Goal: Task Accomplishment & Management: Manage account settings

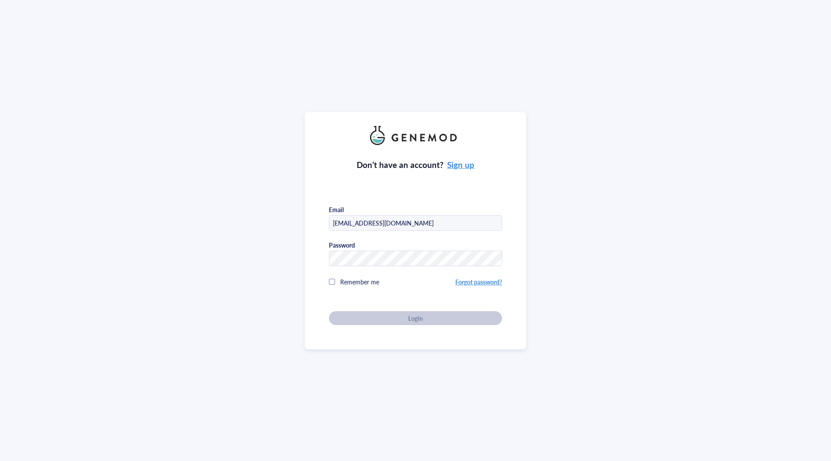
type input "[EMAIL_ADDRESS][DOMAIN_NAME]"
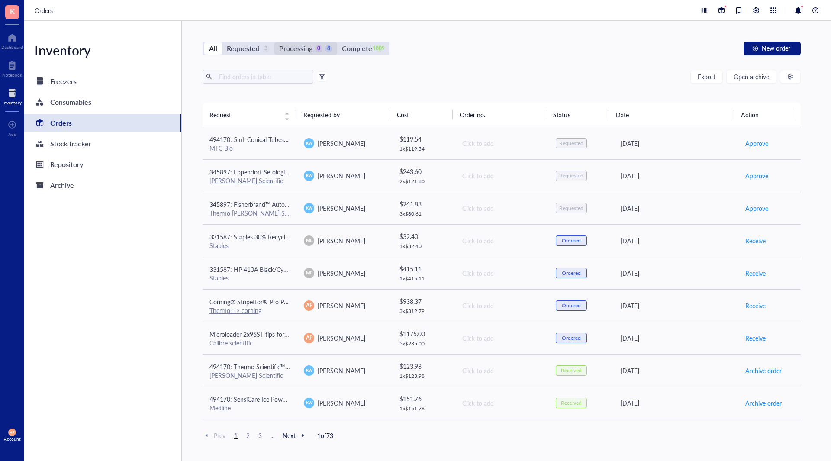
click at [309, 46] on div "Processing" at bounding box center [295, 48] width 33 height 12
click at [274, 42] on input "Processing 0 8" at bounding box center [274, 42] width 0 height 0
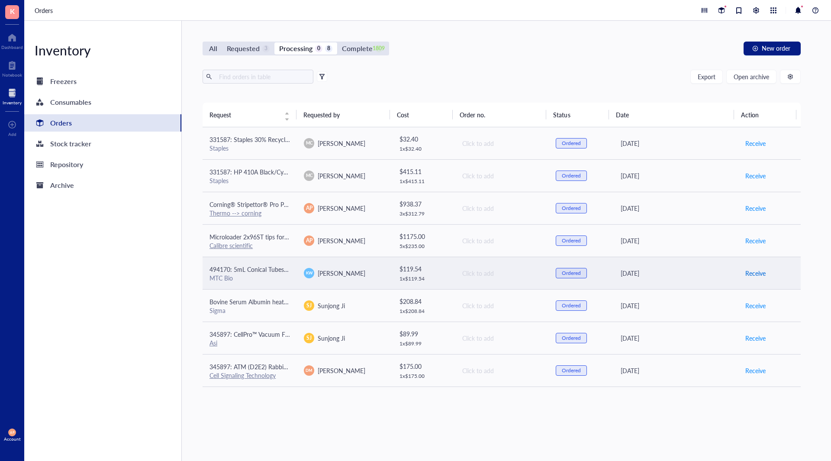
click at [751, 274] on span "Receive" at bounding box center [755, 273] width 20 height 10
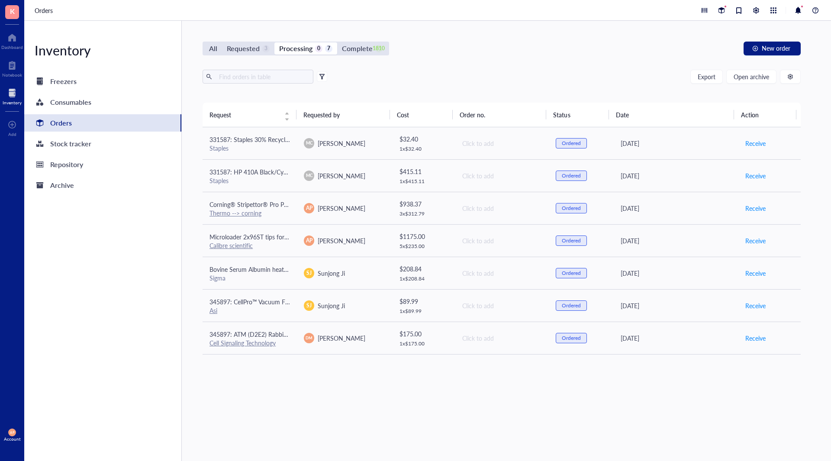
click at [524, 415] on div "Request Requested by Cost Order no. Status Date Action 331587: Staples 30% Recy…" at bounding box center [501, 261] width 598 height 317
click at [240, 46] on div "Requested" at bounding box center [243, 48] width 33 height 12
click at [222, 42] on input "Requested 3" at bounding box center [222, 42] width 0 height 0
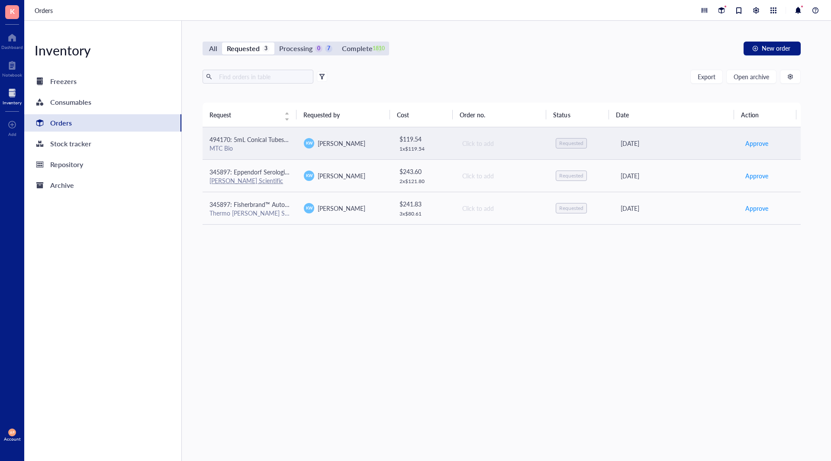
click at [270, 146] on div "MTC Bio" at bounding box center [249, 148] width 80 height 8
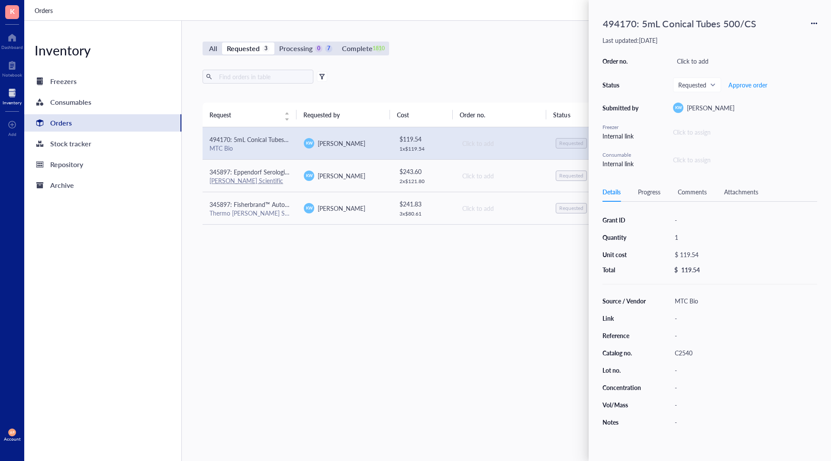
click at [814, 22] on icon at bounding box center [814, 23] width 6 height 6
click at [445, 352] on div "Request Requested by Cost Order no. Status Date Action 494170: 5mL Conical Tube…" at bounding box center [501, 261] width 598 height 317
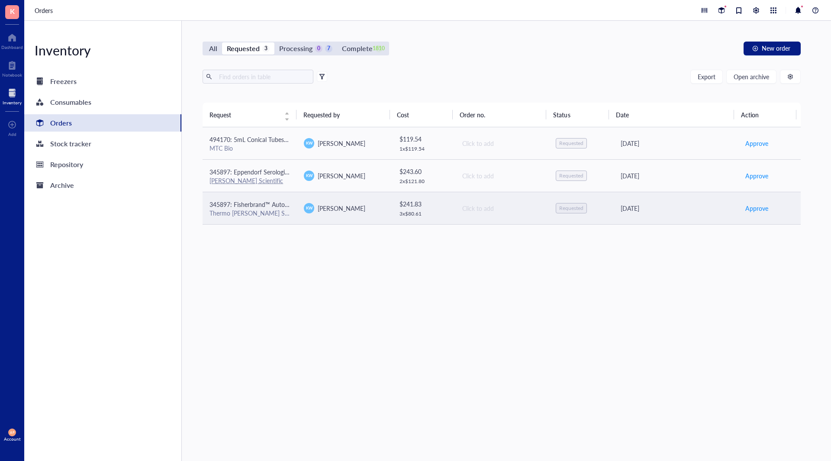
click at [281, 202] on span "345897: Fisherbrand™ Autoclavable Waste Bags - Large" at bounding box center [284, 204] width 150 height 9
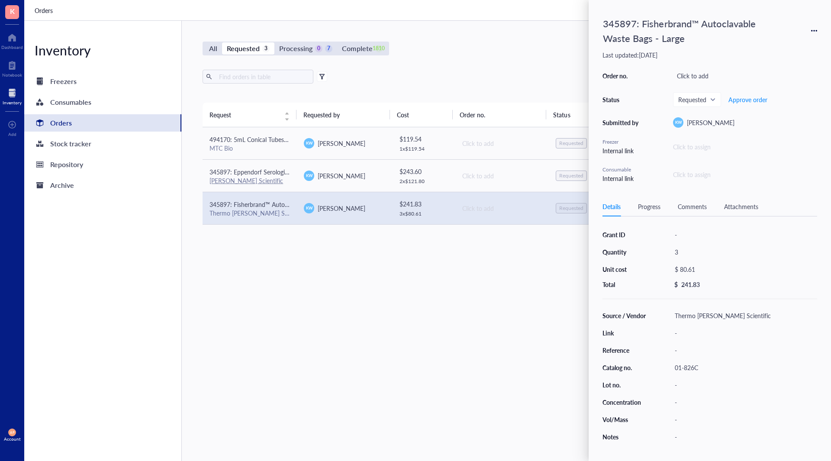
click at [297, 326] on div "Request Requested by Cost Order no. Status Date Action 494170: 5mL Conical Tube…" at bounding box center [501, 261] width 598 height 317
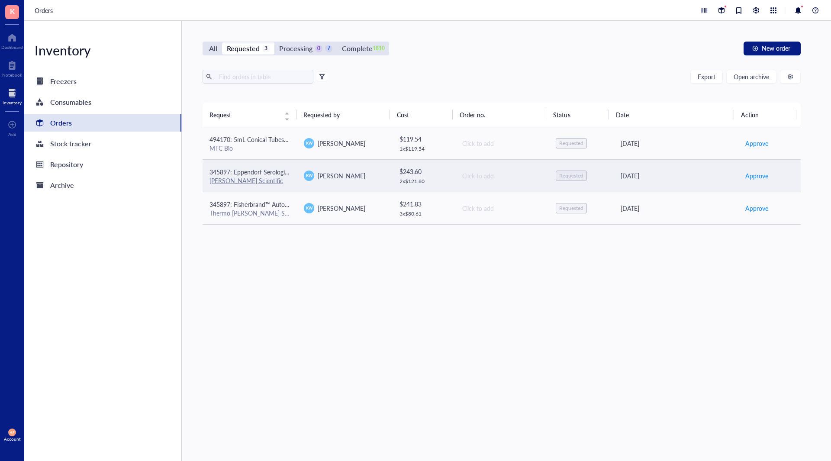
click at [261, 167] on span "345897: Eppendorf Serological Pipets, sterile, free of detectable pyrogens, DNA…" at bounding box center [425, 171] width 433 height 9
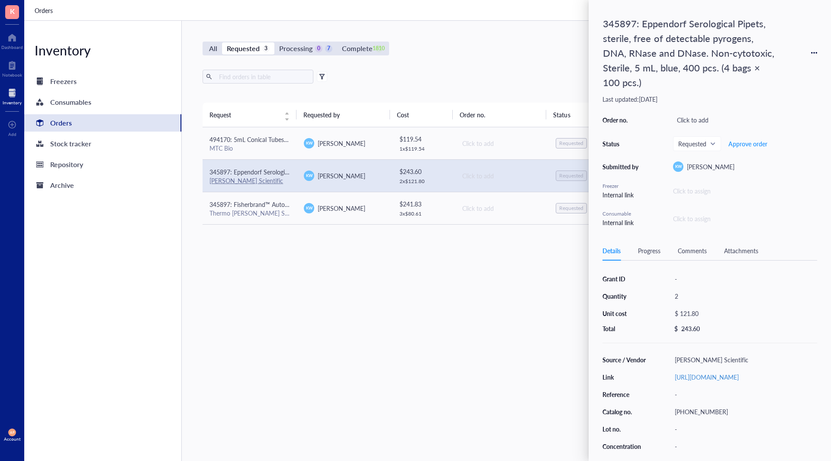
click at [302, 324] on div "Request Requested by Cost Order no. Status Date Action 494170: 5mL Conical Tube…" at bounding box center [501, 261] width 598 height 317
